Goal: Use online tool/utility: Utilize a website feature to perform a specific function

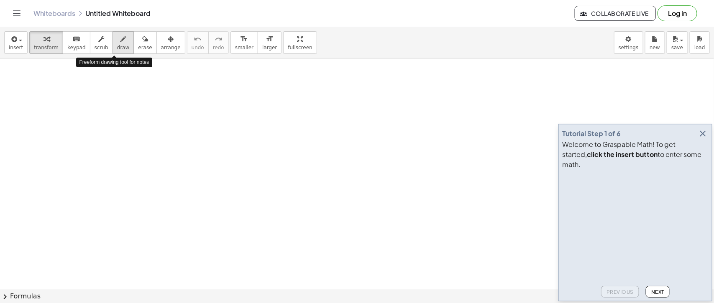
click at [117, 45] on span "draw" at bounding box center [123, 48] width 13 height 6
drag, startPoint x: 30, startPoint y: 81, endPoint x: 21, endPoint y: 103, distance: 24.4
drag, startPoint x: 17, startPoint y: 91, endPoint x: 36, endPoint y: 95, distance: 19.2
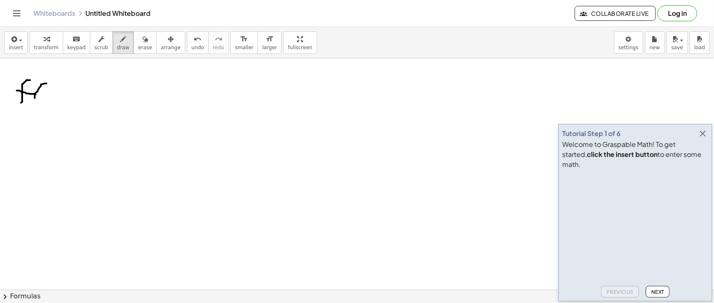
drag, startPoint x: 46, startPoint y: 84, endPoint x: 37, endPoint y: 101, distance: 19.7
drag, startPoint x: 41, startPoint y: 89, endPoint x: 48, endPoint y: 97, distance: 11.2
drag, startPoint x: 46, startPoint y: 90, endPoint x: 41, endPoint y: 95, distance: 8.0
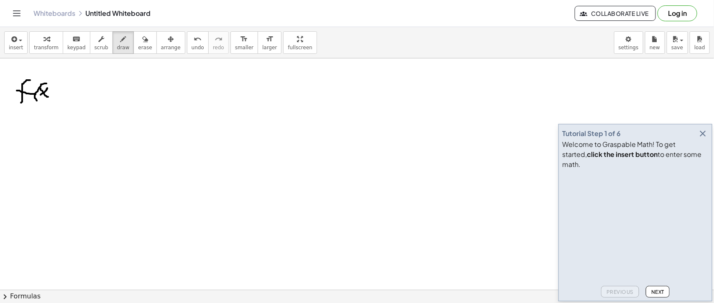
drag, startPoint x: 51, startPoint y: 86, endPoint x: 50, endPoint y: 105, distance: 19.7
drag, startPoint x: 65, startPoint y: 93, endPoint x: 70, endPoint y: 93, distance: 5.4
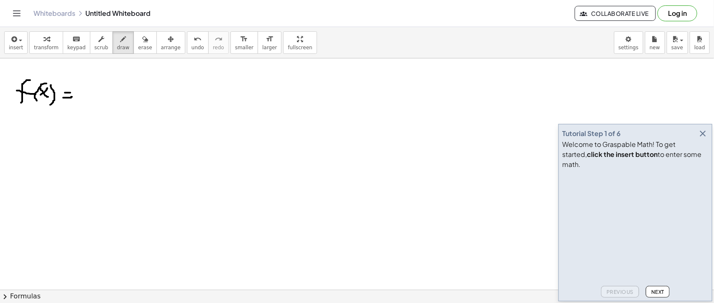
drag, startPoint x: 63, startPoint y: 98, endPoint x: 72, endPoint y: 97, distance: 8.8
drag, startPoint x: 91, startPoint y: 82, endPoint x: 100, endPoint y: 93, distance: 14.9
drag, startPoint x: 101, startPoint y: 80, endPoint x: 86, endPoint y: 88, distance: 17.2
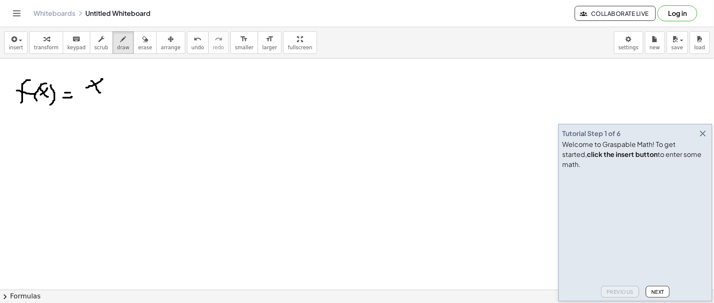
drag, startPoint x: 107, startPoint y: 74, endPoint x: 115, endPoint y: 85, distance: 13.1
drag, startPoint x: 125, startPoint y: 89, endPoint x: 132, endPoint y: 89, distance: 7.1
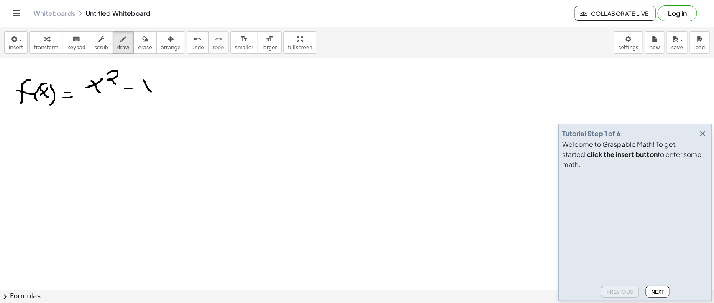
drag, startPoint x: 143, startPoint y: 81, endPoint x: 151, endPoint y: 92, distance: 13.9
drag, startPoint x: 157, startPoint y: 79, endPoint x: 139, endPoint y: 91, distance: 21.6
drag, startPoint x: 158, startPoint y: 87, endPoint x: 170, endPoint y: 86, distance: 12.2
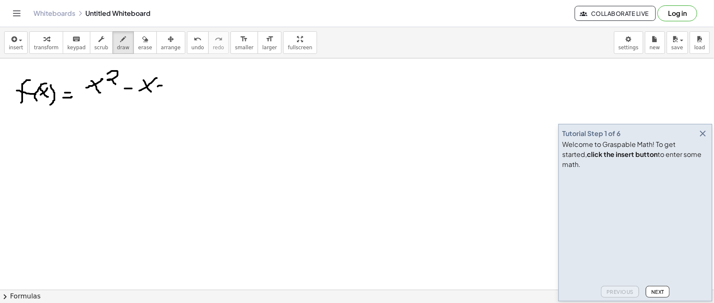
drag, startPoint x: 178, startPoint y: 83, endPoint x: 182, endPoint y: 78, distance: 6.5
drag, startPoint x: 186, startPoint y: 82, endPoint x: 194, endPoint y: 91, distance: 11.6
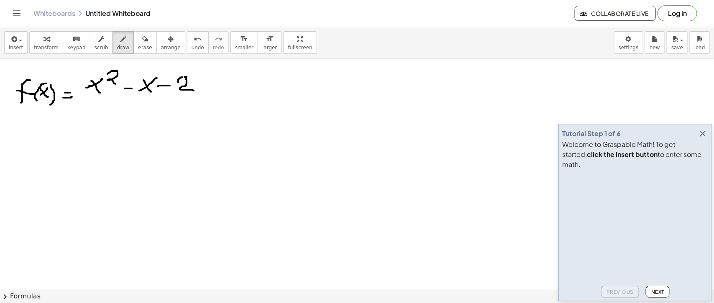
drag, startPoint x: 89, startPoint y: 97, endPoint x: 198, endPoint y: 97, distance: 108.7
drag, startPoint x: 126, startPoint y: 107, endPoint x: 134, endPoint y: 116, distance: 11.8
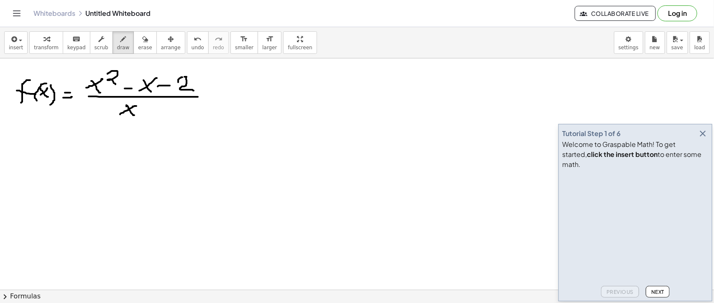
drag, startPoint x: 136, startPoint y: 107, endPoint x: 120, endPoint y: 115, distance: 18.3
drag, startPoint x: 139, startPoint y: 111, endPoint x: 145, endPoint y: 111, distance: 6.3
drag, startPoint x: 153, startPoint y: 107, endPoint x: 163, endPoint y: 117, distance: 14.5
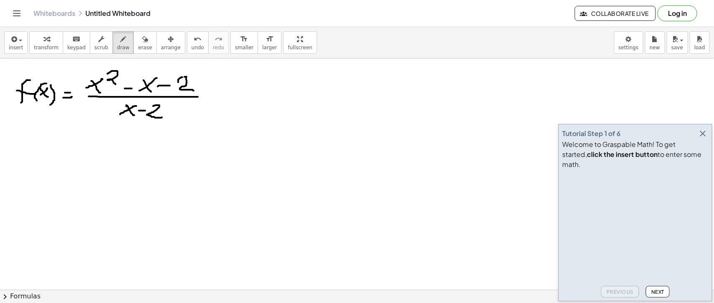
click at [703, 139] on icon "button" at bounding box center [702, 134] width 10 height 10
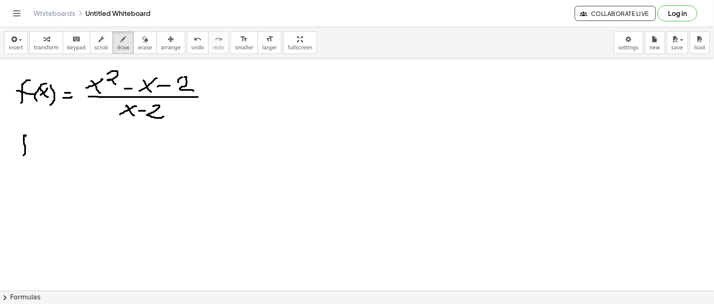
drag, startPoint x: 25, startPoint y: 136, endPoint x: 23, endPoint y: 155, distance: 19.3
drag, startPoint x: 21, startPoint y: 148, endPoint x: 30, endPoint y: 147, distance: 8.4
drag, startPoint x: 43, startPoint y: 138, endPoint x: 46, endPoint y: 152, distance: 13.7
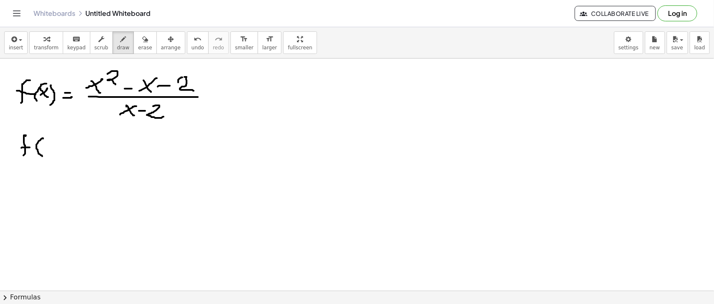
drag, startPoint x: 48, startPoint y: 145, endPoint x: 59, endPoint y: 151, distance: 12.0
drag, startPoint x: 66, startPoint y: 135, endPoint x: 64, endPoint y: 153, distance: 18.5
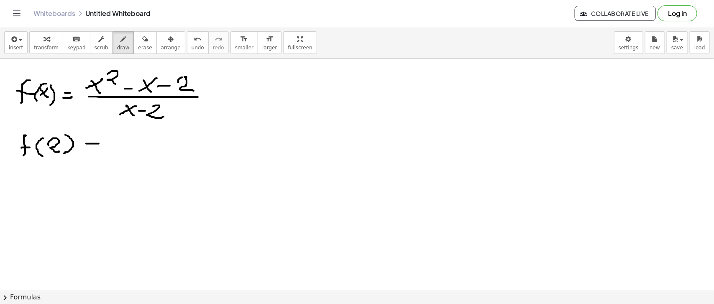
drag, startPoint x: 86, startPoint y: 143, endPoint x: 99, endPoint y: 143, distance: 12.5
drag, startPoint x: 86, startPoint y: 149, endPoint x: 106, endPoint y: 149, distance: 20.1
drag, startPoint x: 127, startPoint y: 140, endPoint x: 140, endPoint y: 145, distance: 14.3
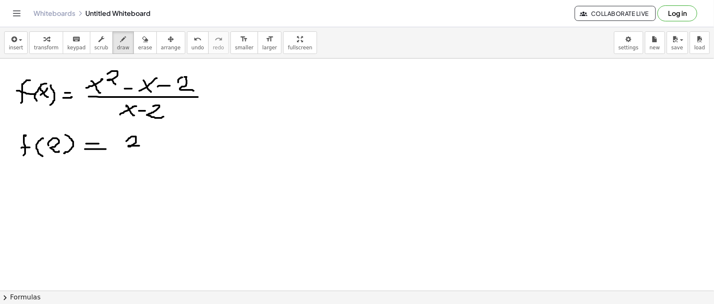
drag, startPoint x: 142, startPoint y: 130, endPoint x: 150, endPoint y: 138, distance: 10.9
drag, startPoint x: 161, startPoint y: 142, endPoint x: 168, endPoint y: 142, distance: 7.1
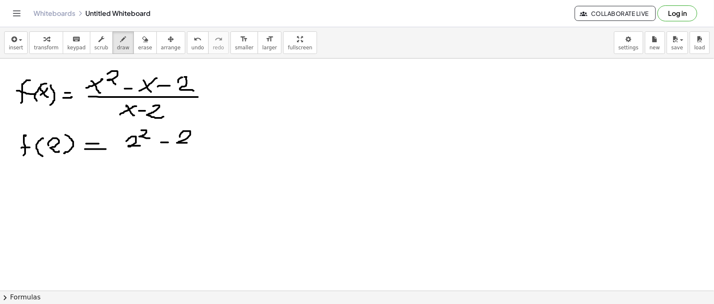
drag, startPoint x: 180, startPoint y: 137, endPoint x: 191, endPoint y: 143, distance: 12.8
drag, startPoint x: 196, startPoint y: 136, endPoint x: 206, endPoint y: 136, distance: 9.6
drag, startPoint x: 214, startPoint y: 130, endPoint x: 227, endPoint y: 142, distance: 17.2
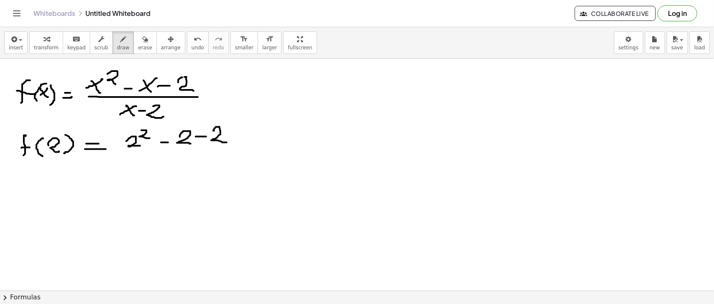
drag, startPoint x: 120, startPoint y: 148, endPoint x: 230, endPoint y: 147, distance: 110.8
drag, startPoint x: 161, startPoint y: 155, endPoint x: 168, endPoint y: 164, distance: 11.6
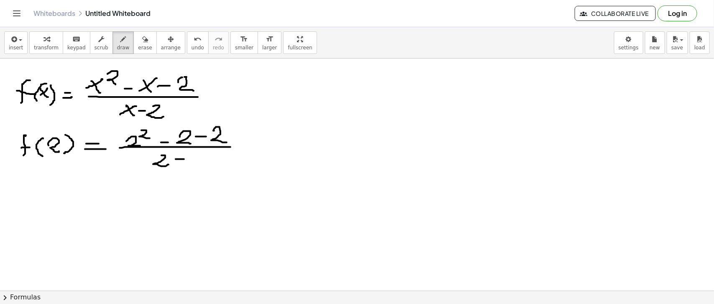
drag, startPoint x: 176, startPoint y: 159, endPoint x: 184, endPoint y: 159, distance: 8.4
drag, startPoint x: 193, startPoint y: 156, endPoint x: 203, endPoint y: 162, distance: 11.8
drag, startPoint x: 240, startPoint y: 145, endPoint x: 247, endPoint y: 143, distance: 7.2
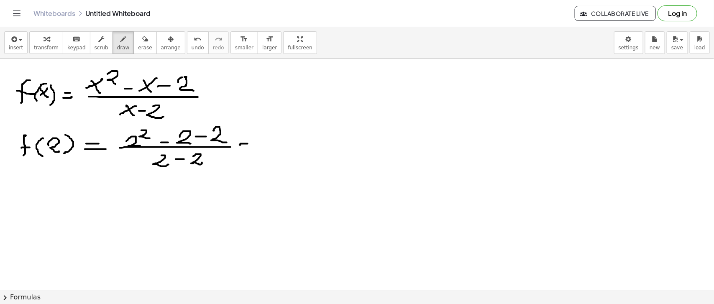
drag, startPoint x: 241, startPoint y: 148, endPoint x: 252, endPoint y: 148, distance: 10.9
drag, startPoint x: 269, startPoint y: 131, endPoint x: 275, endPoint y: 138, distance: 9.2
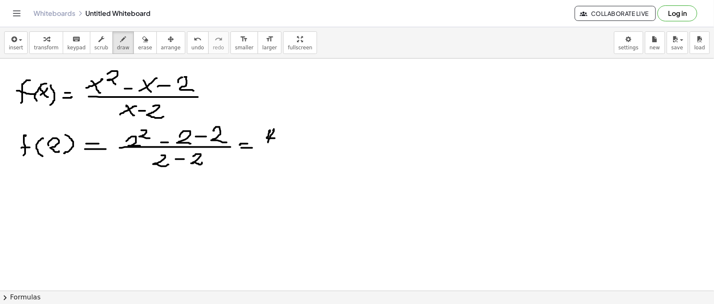
drag, startPoint x: 273, startPoint y: 130, endPoint x: 268, endPoint y: 142, distance: 13.1
drag, startPoint x: 280, startPoint y: 137, endPoint x: 291, endPoint y: 138, distance: 10.5
drag, startPoint x: 297, startPoint y: 130, endPoint x: 302, endPoint y: 135, distance: 7.1
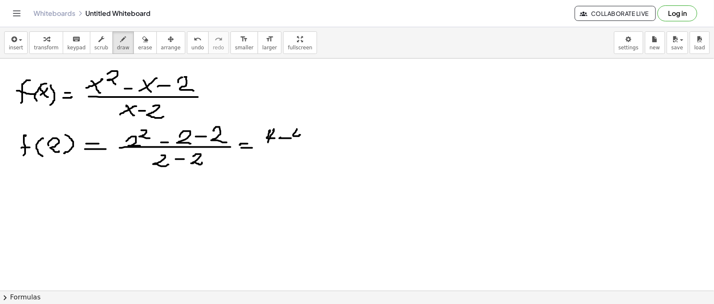
drag, startPoint x: 300, startPoint y: 127, endPoint x: 296, endPoint y: 140, distance: 14.1
drag, startPoint x: 265, startPoint y: 145, endPoint x: 304, endPoint y: 145, distance: 39.3
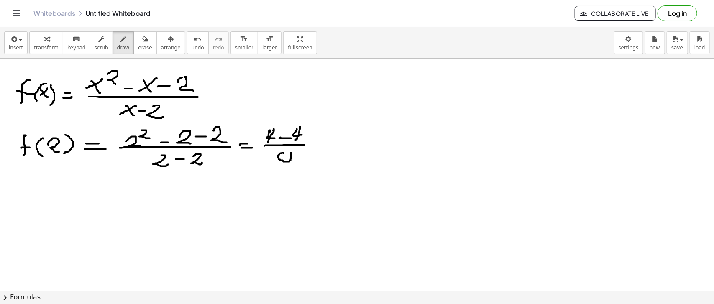
drag, startPoint x: 312, startPoint y: 143, endPoint x: 323, endPoint y: 142, distance: 10.9
drag, startPoint x: 316, startPoint y: 145, endPoint x: 323, endPoint y: 145, distance: 6.3
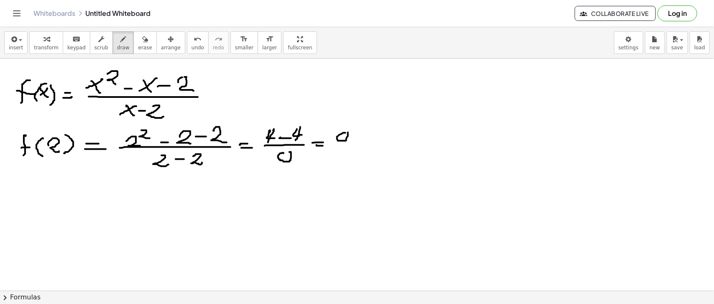
drag, startPoint x: 341, startPoint y: 134, endPoint x: 336, endPoint y: 139, distance: 6.8
drag, startPoint x: 334, startPoint y: 146, endPoint x: 349, endPoint y: 143, distance: 15.3
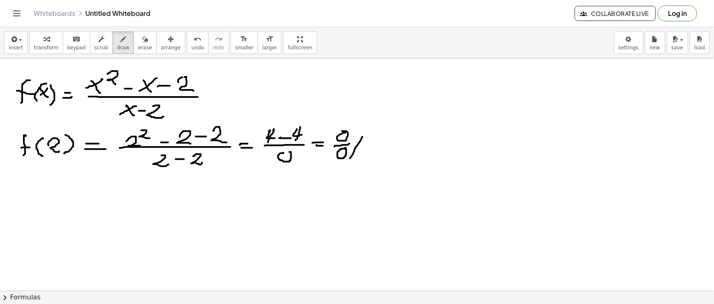
drag, startPoint x: 362, startPoint y: 137, endPoint x: 350, endPoint y: 158, distance: 24.7
drag
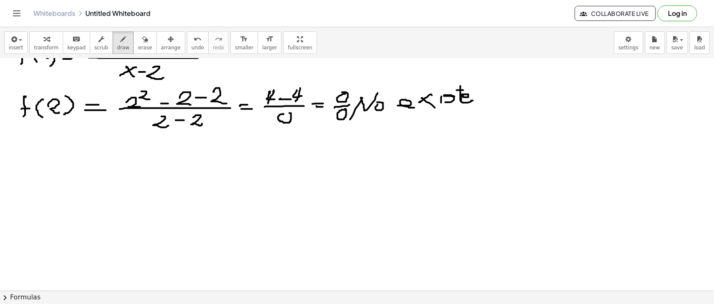
scroll to position [52, 0]
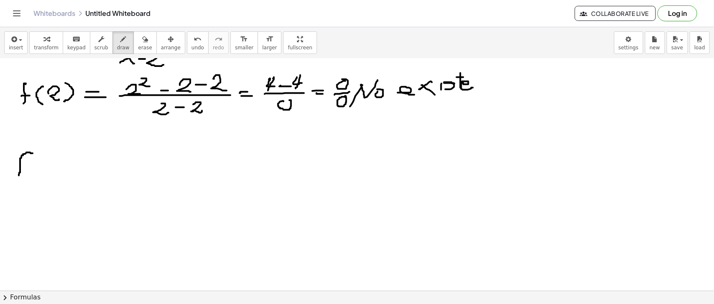
click at [18, 176] on div at bounding box center [357, 265] width 714 height 517
click at [26, 164] on div at bounding box center [357, 265] width 714 height 517
click at [36, 173] on div at bounding box center [357, 265] width 714 height 517
click at [43, 168] on div at bounding box center [357, 265] width 714 height 517
click at [37, 168] on div at bounding box center [357, 265] width 714 height 517
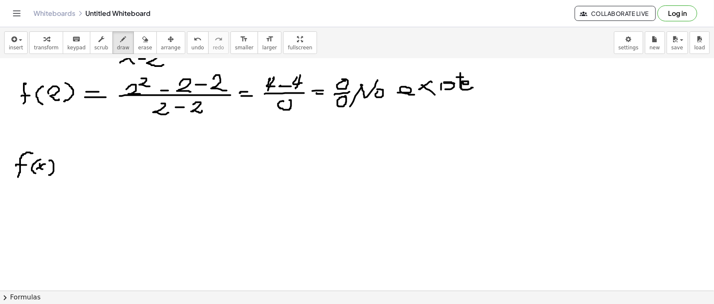
click at [49, 174] on div at bounding box center [357, 265] width 714 height 517
click at [73, 162] on div at bounding box center [357, 265] width 714 height 517
click at [71, 168] on div at bounding box center [357, 265] width 714 height 517
click at [91, 166] on div at bounding box center [357, 265] width 714 height 517
click at [84, 165] on div at bounding box center [357, 265] width 714 height 517
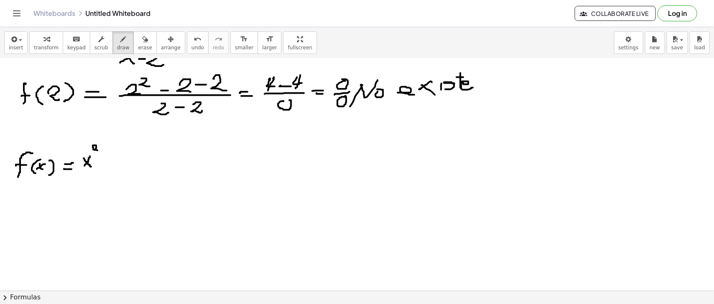
click at [97, 150] on div at bounding box center [357, 265] width 714 height 517
click at [103, 159] on div at bounding box center [357, 265] width 714 height 517
click at [116, 162] on div at bounding box center [357, 265] width 714 height 517
click at [110, 162] on div at bounding box center [357, 265] width 714 height 517
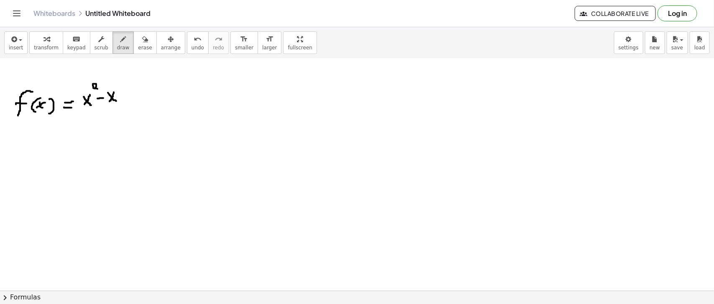
scroll to position [75, 0]
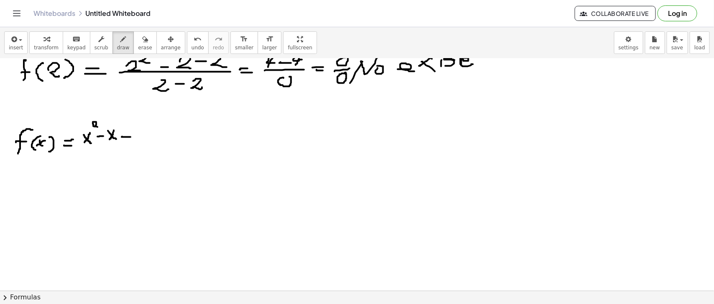
drag, startPoint x: 122, startPoint y: 136, endPoint x: 130, endPoint y: 137, distance: 8.4
click at [130, 137] on div at bounding box center [357, 215] width 714 height 464
drag, startPoint x: 139, startPoint y: 133, endPoint x: 148, endPoint y: 139, distance: 10.4
click at [148, 139] on div at bounding box center [357, 215] width 714 height 464
drag, startPoint x: 84, startPoint y: 148, endPoint x: 150, endPoint y: 148, distance: 65.2
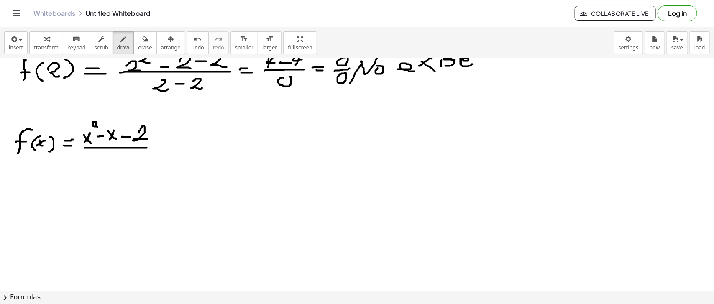
click at [150, 148] on div at bounding box center [357, 215] width 714 height 464
drag, startPoint x: 102, startPoint y: 156, endPoint x: 105, endPoint y: 166, distance: 10.2
click at [105, 166] on div at bounding box center [357, 215] width 714 height 464
drag, startPoint x: 108, startPoint y: 155, endPoint x: 95, endPoint y: 160, distance: 13.7
click at [95, 160] on div at bounding box center [357, 215] width 714 height 464
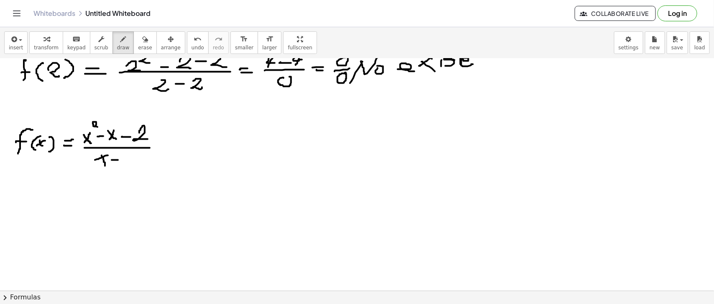
click at [118, 160] on div at bounding box center [357, 215] width 714 height 464
click at [135, 166] on div at bounding box center [357, 215] width 714 height 464
click at [180, 142] on div at bounding box center [357, 215] width 714 height 464
click at [178, 150] on div at bounding box center [357, 215] width 714 height 464
click at [209, 143] on div at bounding box center [357, 215] width 714 height 464
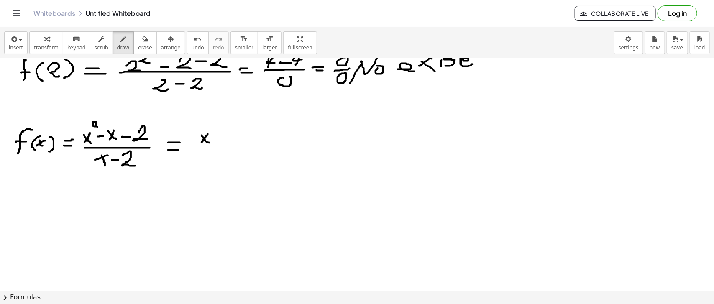
click at [201, 143] on div at bounding box center [357, 215] width 714 height 464
drag, startPoint x: 197, startPoint y: 130, endPoint x: 201, endPoint y: 145, distance: 15.9
click at [201, 145] on div at bounding box center [357, 215] width 714 height 464
drag, startPoint x: 235, startPoint y: 127, endPoint x: 237, endPoint y: 141, distance: 14.4
click at [237, 141] on div at bounding box center [357, 215] width 714 height 464
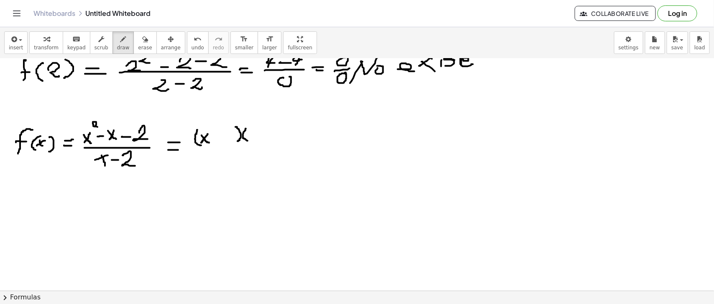
drag, startPoint x: 246, startPoint y: 128, endPoint x: 247, endPoint y: 140, distance: 12.2
click at [247, 140] on div at bounding box center [357, 215] width 714 height 464
drag, startPoint x: 287, startPoint y: 124, endPoint x: 289, endPoint y: 140, distance: 16.0
click at [289, 140] on div at bounding box center [357, 215] width 714 height 464
drag, startPoint x: 249, startPoint y: 130, endPoint x: 257, endPoint y: 138, distance: 10.9
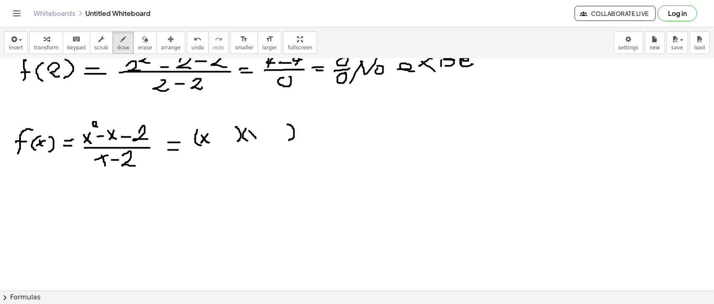
click at [257, 138] on div at bounding box center [357, 215] width 714 height 464
click at [249, 138] on div at bounding box center [357, 215] width 714 height 464
drag, startPoint x: 227, startPoint y: 133, endPoint x: 230, endPoint y: 140, distance: 8.8
click at [230, 140] on div at bounding box center [357, 215] width 714 height 464
drag, startPoint x: 279, startPoint y: 133, endPoint x: 283, endPoint y: 138, distance: 6.7
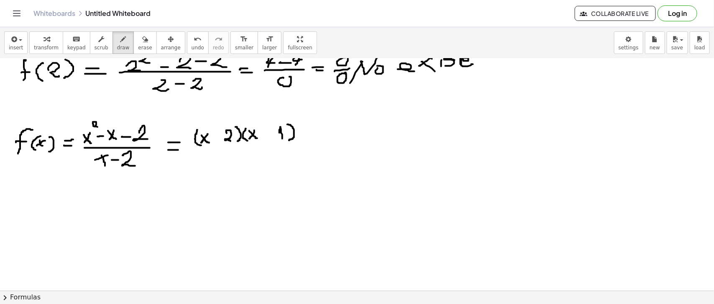
click at [283, 138] on div at bounding box center [357, 215] width 714 height 464
drag, startPoint x: 211, startPoint y: 136, endPoint x: 219, endPoint y: 136, distance: 7.5
click at [219, 136] on div at bounding box center [357, 215] width 714 height 464
drag, startPoint x: 262, startPoint y: 134, endPoint x: 270, endPoint y: 136, distance: 8.9
click at [270, 136] on div at bounding box center [357, 215] width 714 height 464
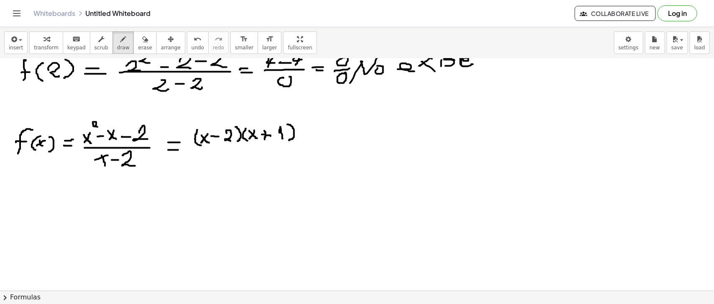
drag, startPoint x: 264, startPoint y: 130, endPoint x: 265, endPoint y: 139, distance: 8.8
click at [265, 139] on div at bounding box center [357, 215] width 714 height 464
drag, startPoint x: 194, startPoint y: 149, endPoint x: 299, endPoint y: 152, distance: 104.5
click at [299, 152] on div at bounding box center [357, 215] width 714 height 464
drag, startPoint x: 220, startPoint y: 164, endPoint x: 227, endPoint y: 172, distance: 10.1
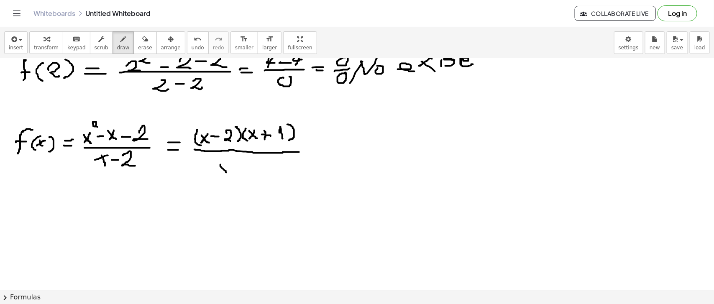
click at [227, 172] on div at bounding box center [357, 215] width 714 height 464
drag, startPoint x: 226, startPoint y: 162, endPoint x: 217, endPoint y: 173, distance: 14.3
click at [217, 173] on div at bounding box center [357, 215] width 714 height 464
drag, startPoint x: 232, startPoint y: 168, endPoint x: 240, endPoint y: 168, distance: 7.5
click at [240, 168] on div at bounding box center [357, 215] width 714 height 464
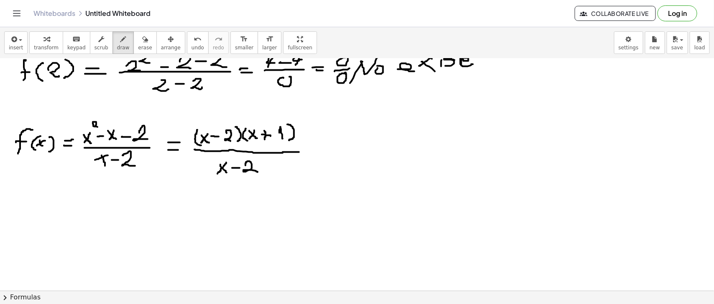
drag, startPoint x: 245, startPoint y: 165, endPoint x: 257, endPoint y: 172, distance: 13.8
click at [257, 172] on div at bounding box center [357, 215] width 714 height 464
drag, startPoint x: 234, startPoint y: 112, endPoint x: 196, endPoint y: 155, distance: 56.9
click at [196, 155] on div at bounding box center [357, 215] width 714 height 464
drag, startPoint x: 247, startPoint y: 157, endPoint x: 223, endPoint y: 177, distance: 31.5
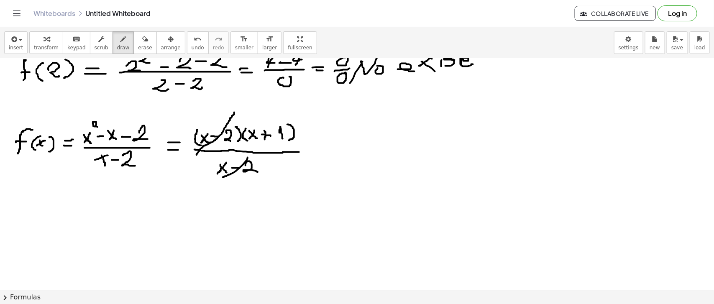
click at [223, 177] on div at bounding box center [357, 215] width 714 height 464
drag, startPoint x: 316, startPoint y: 146, endPoint x: 325, endPoint y: 147, distance: 9.7
click at [325, 147] on div at bounding box center [357, 215] width 714 height 464
drag, startPoint x: 316, startPoint y: 152, endPoint x: 326, endPoint y: 153, distance: 10.2
click at [326, 153] on div at bounding box center [357, 215] width 714 height 464
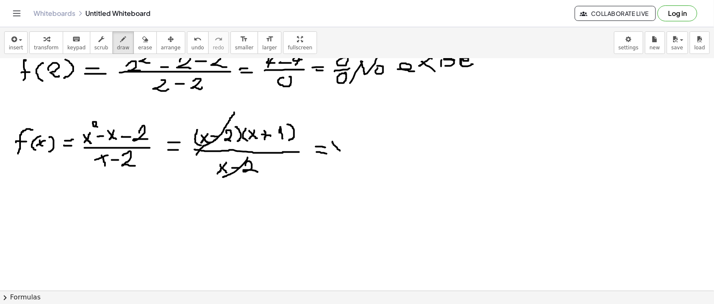
drag, startPoint x: 332, startPoint y: 142, endPoint x: 340, endPoint y: 150, distance: 11.2
click at [340, 150] on div at bounding box center [357, 215] width 714 height 464
drag, startPoint x: 339, startPoint y: 141, endPoint x: 329, endPoint y: 151, distance: 13.6
click at [329, 151] on div at bounding box center [357, 215] width 714 height 464
drag, startPoint x: 344, startPoint y: 145, endPoint x: 352, endPoint y: 146, distance: 8.4
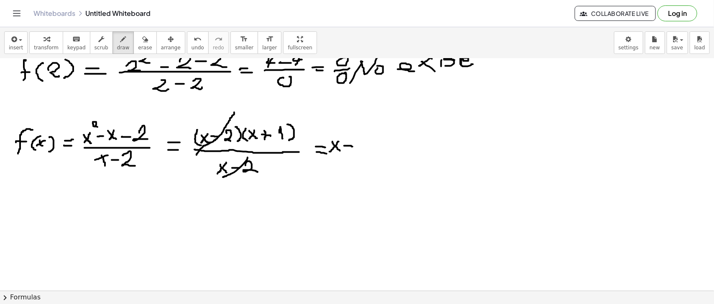
click at [352, 146] on div at bounding box center [357, 215] width 714 height 464
drag, startPoint x: 348, startPoint y: 140, endPoint x: 348, endPoint y: 150, distance: 9.2
click at [348, 150] on div at bounding box center [357, 215] width 714 height 464
drag, startPoint x: 356, startPoint y: 143, endPoint x: 357, endPoint y: 149, distance: 6.7
click at [357, 149] on div at bounding box center [357, 215] width 714 height 464
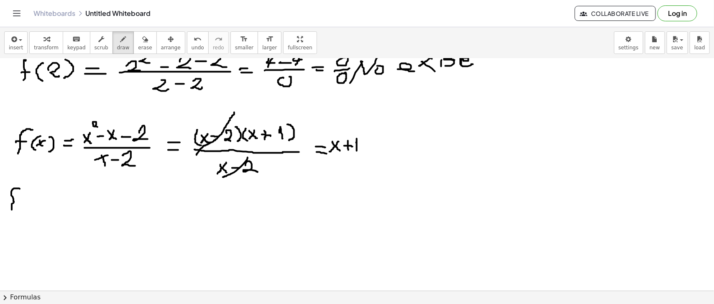
drag, startPoint x: 20, startPoint y: 189, endPoint x: 12, endPoint y: 209, distance: 22.4
click at [12, 209] on div at bounding box center [357, 215] width 714 height 464
drag, startPoint x: 9, startPoint y: 202, endPoint x: 17, endPoint y: 203, distance: 8.5
click at [17, 203] on div at bounding box center [357, 215] width 714 height 464
drag, startPoint x: 29, startPoint y: 194, endPoint x: 26, endPoint y: 210, distance: 17.1
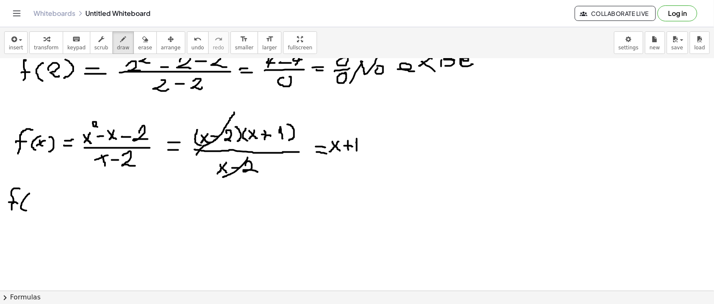
click at [26, 210] on div at bounding box center [357, 215] width 714 height 464
drag, startPoint x: 29, startPoint y: 201, endPoint x: 40, endPoint y: 208, distance: 13.0
click at [40, 208] on div at bounding box center [357, 215] width 714 height 464
drag, startPoint x: 43, startPoint y: 193, endPoint x: 45, endPoint y: 216, distance: 23.5
click at [45, 216] on div at bounding box center [357, 215] width 714 height 464
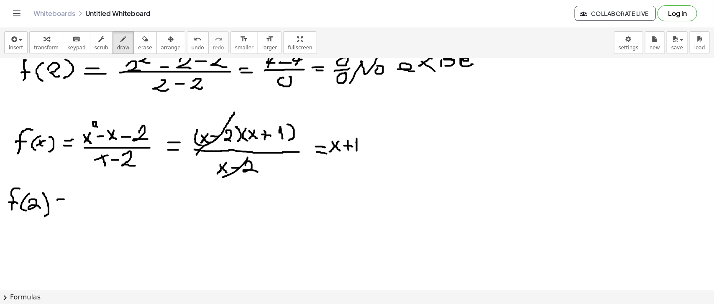
drag, startPoint x: 57, startPoint y: 200, endPoint x: 66, endPoint y: 199, distance: 8.8
click at [66, 199] on div at bounding box center [357, 215] width 714 height 464
drag, startPoint x: 57, startPoint y: 204, endPoint x: 66, endPoint y: 204, distance: 8.8
click at [66, 204] on div at bounding box center [357, 215] width 714 height 464
drag, startPoint x: 77, startPoint y: 199, endPoint x: 88, endPoint y: 205, distance: 12.3
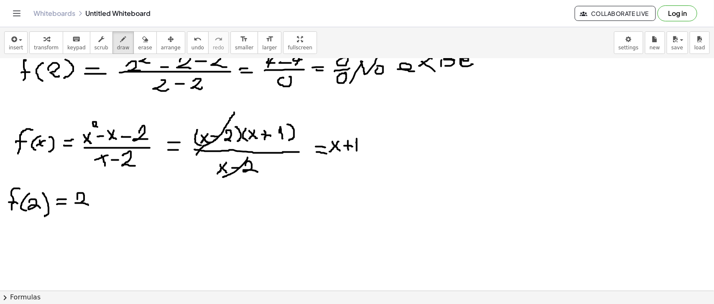
click at [88, 205] on div at bounding box center [357, 215] width 714 height 464
drag, startPoint x: 96, startPoint y: 197, endPoint x: 104, endPoint y: 198, distance: 8.4
click at [104, 198] on div at bounding box center [357, 215] width 714 height 464
drag, startPoint x: 99, startPoint y: 193, endPoint x: 99, endPoint y: 203, distance: 10.0
click at [99, 203] on div at bounding box center [357, 215] width 714 height 464
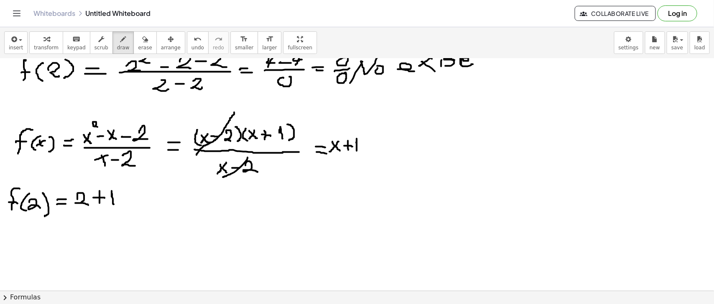
drag, startPoint x: 112, startPoint y: 196, endPoint x: 114, endPoint y: 204, distance: 7.8
click at [114, 204] on div at bounding box center [357, 215] width 714 height 464
drag, startPoint x: 125, startPoint y: 196, endPoint x: 132, endPoint y: 195, distance: 7.1
click at [132, 195] on div at bounding box center [357, 215] width 714 height 464
drag, startPoint x: 125, startPoint y: 200, endPoint x: 133, endPoint y: 201, distance: 7.6
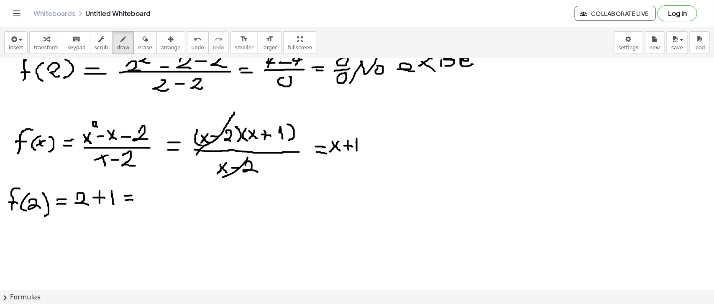
click at [133, 201] on div at bounding box center [357, 215] width 714 height 464
drag, startPoint x: 142, startPoint y: 188, endPoint x: 138, endPoint y: 198, distance: 10.3
click at [138, 198] on div at bounding box center [357, 215] width 714 height 464
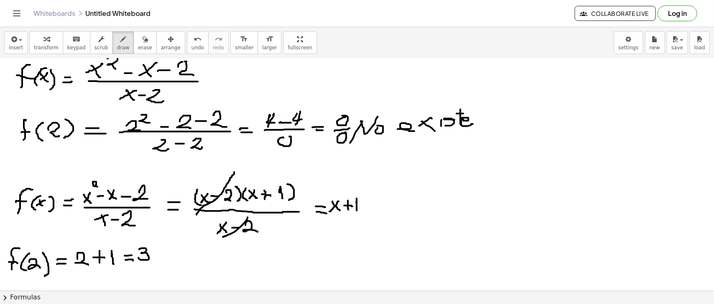
scroll to position [0, 0]
